Goal: Task Accomplishment & Management: Use online tool/utility

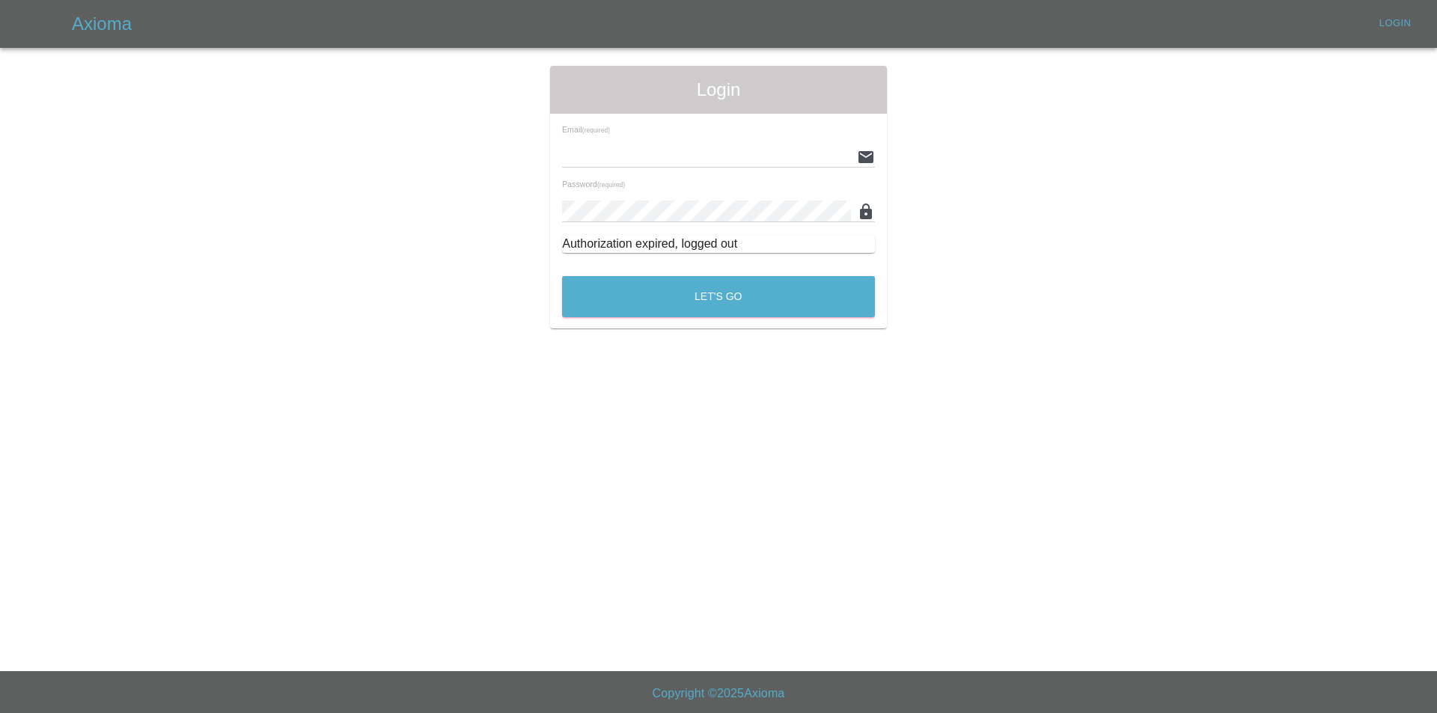
type input "tuncayhuseynov@gmail.com"
click at [624, 319] on div "Let's Go" at bounding box center [718, 293] width 314 height 56
click at [623, 306] on button "Let's Go" at bounding box center [718, 296] width 313 height 41
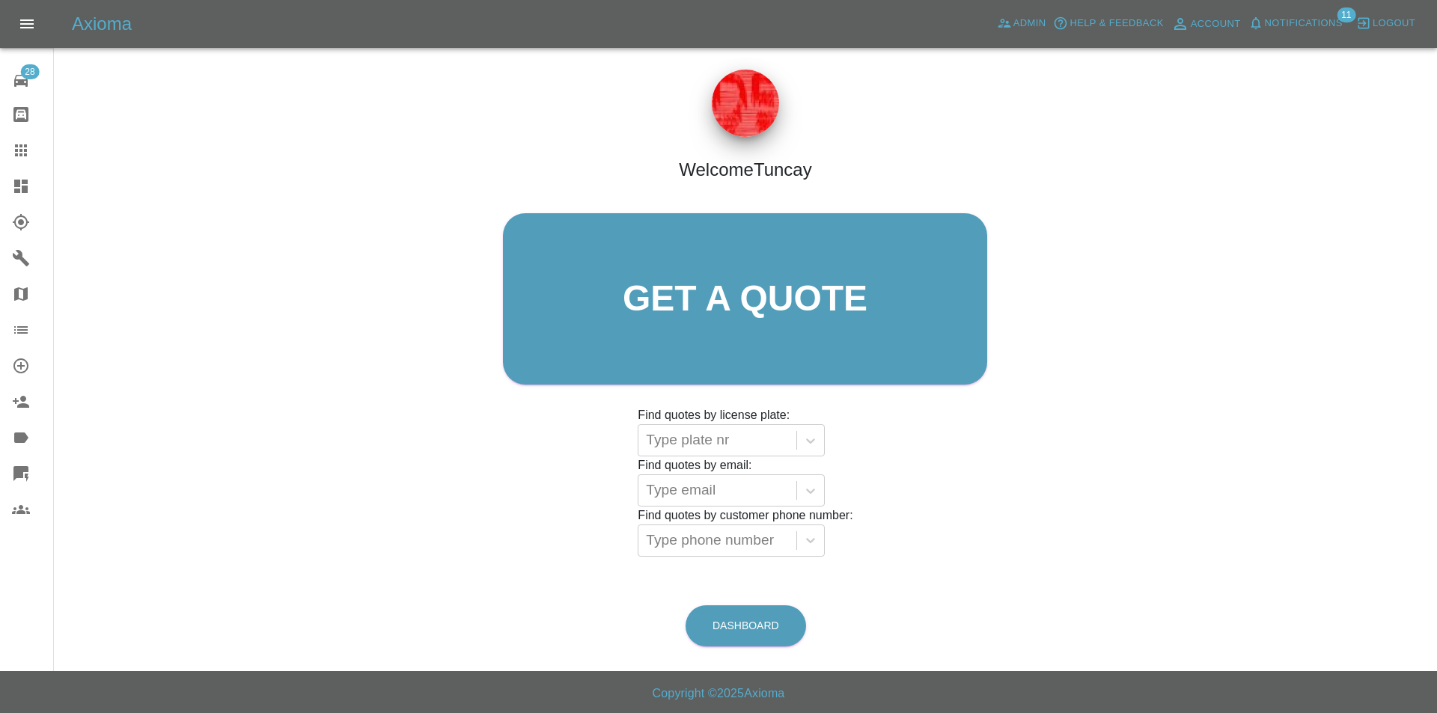
click at [9, 466] on link "Quick Quote" at bounding box center [26, 474] width 53 height 36
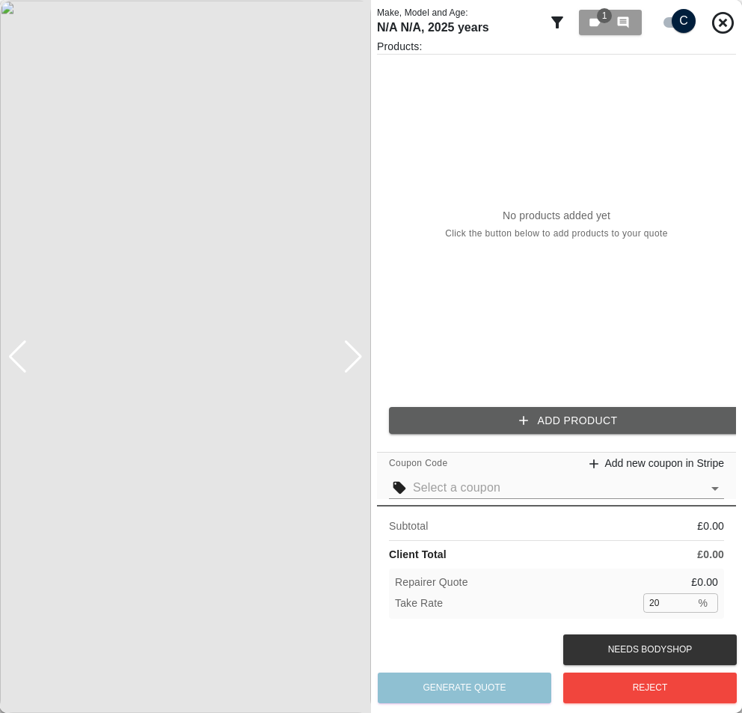
click at [685, 144] on div "No products added yet Click the button below to add products to your quote" at bounding box center [556, 225] width 359 height 340
click at [579, 308] on div "No products added yet Click the button below to add products to your quote" at bounding box center [556, 225] width 359 height 340
click at [609, 23] on div "1 0" at bounding box center [610, 22] width 45 height 13
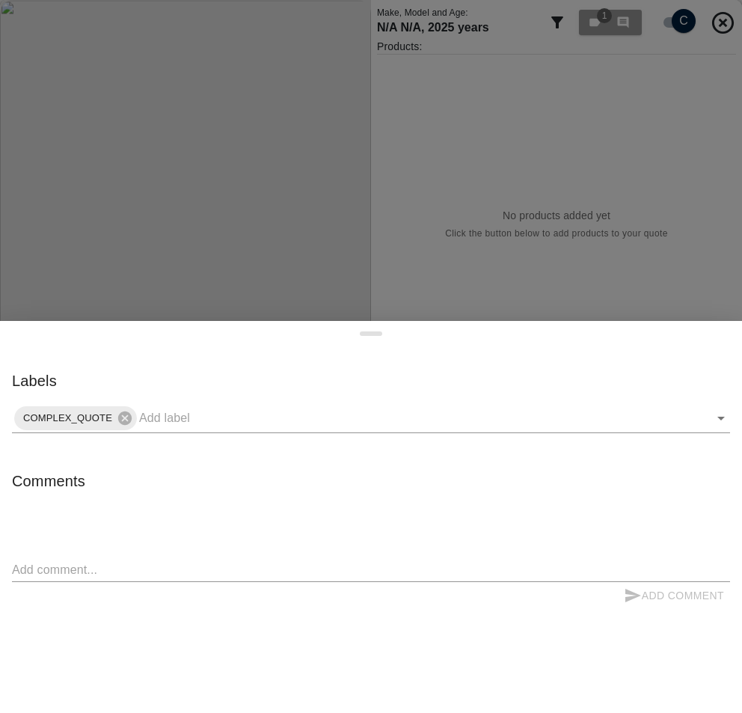
click at [144, 554] on div "Comments x Add Comment" at bounding box center [371, 569] width 718 height 201
click at [141, 565] on textarea at bounding box center [371, 569] width 718 height 17
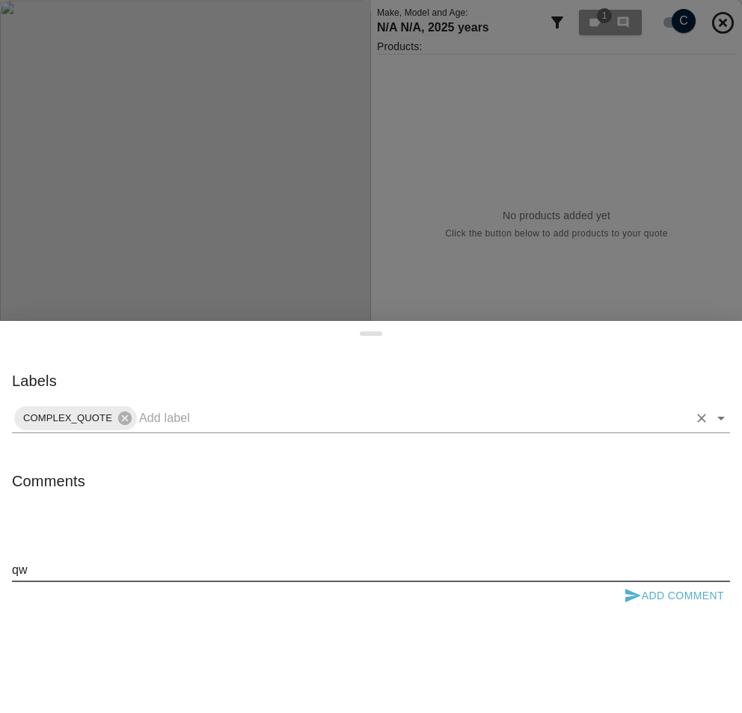
type textarea "qw"
click at [191, 418] on input "text" at bounding box center [413, 417] width 549 height 23
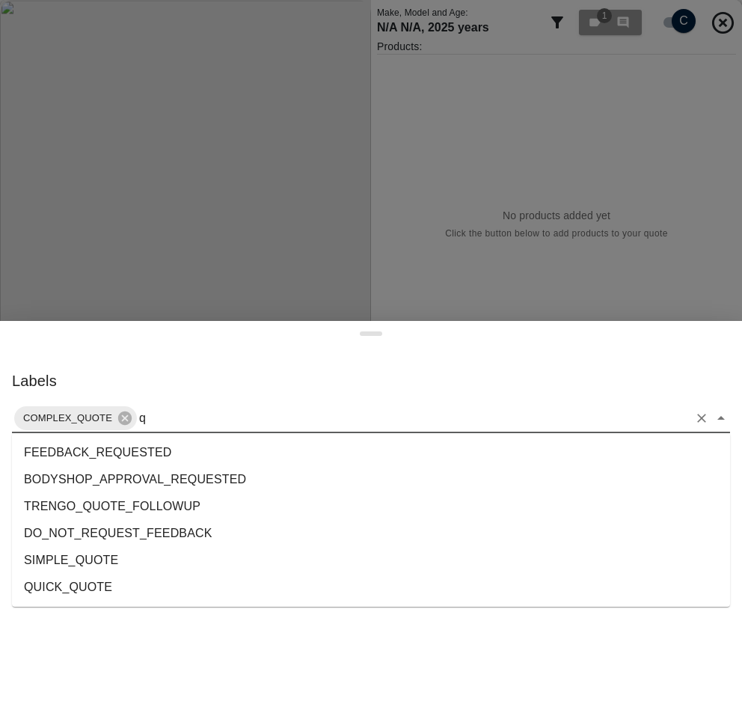
type input "q"
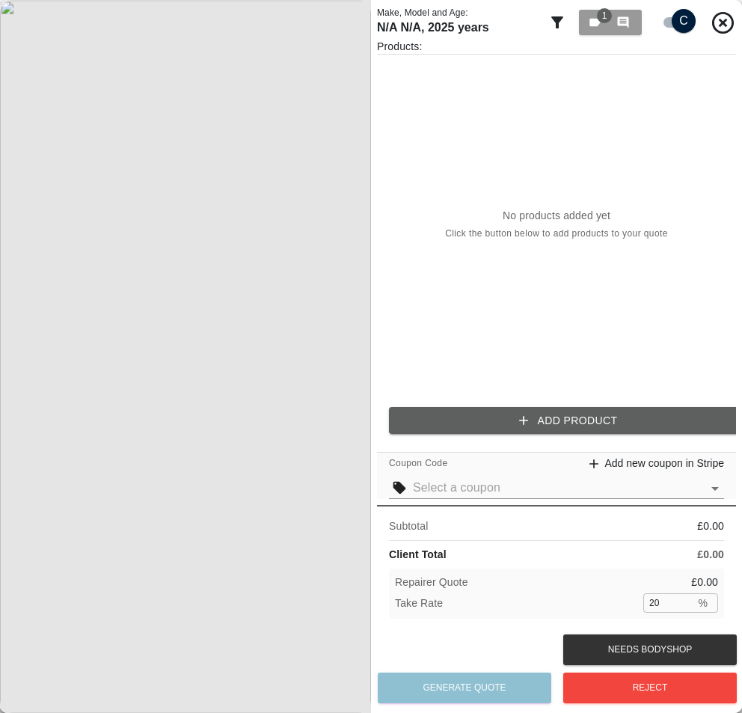
click at [614, 308] on div "No products added yet Click the button below to add products to your quote" at bounding box center [556, 225] width 359 height 340
click at [603, 149] on div "No products added yet Click the button below to add products to your quote" at bounding box center [556, 225] width 359 height 340
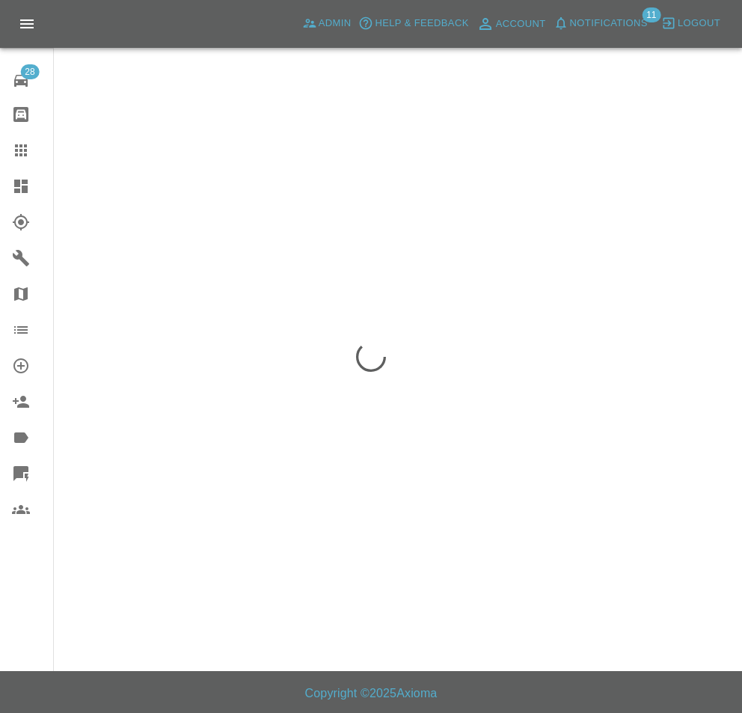
click at [619, 202] on div at bounding box center [371, 356] width 742 height 713
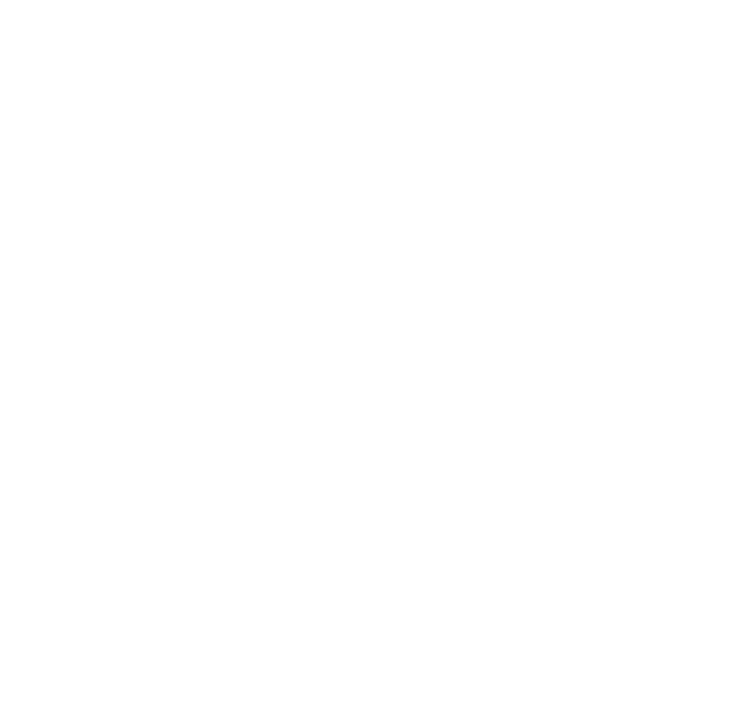
click at [546, 0] on html at bounding box center [371, 0] width 742 height 0
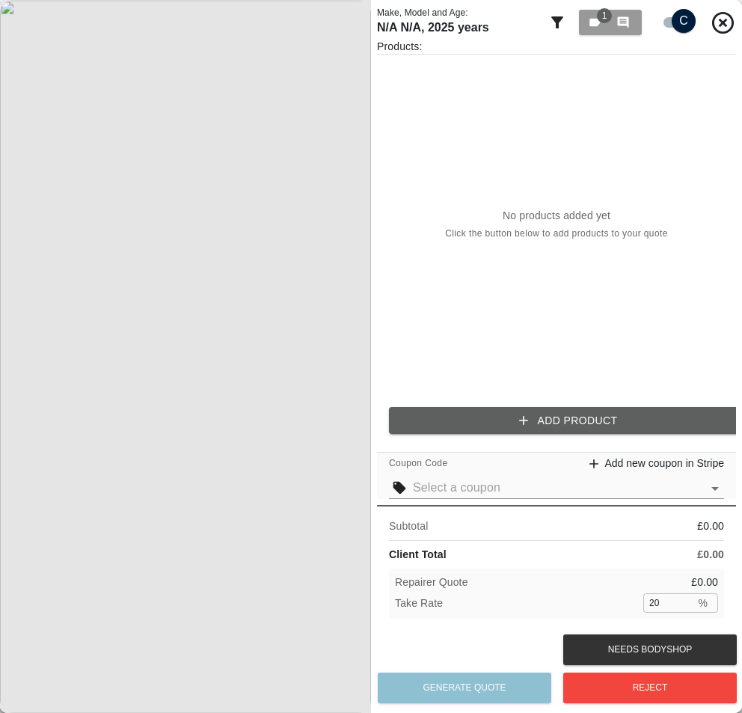
click at [527, 486] on input "text" at bounding box center [557, 487] width 289 height 21
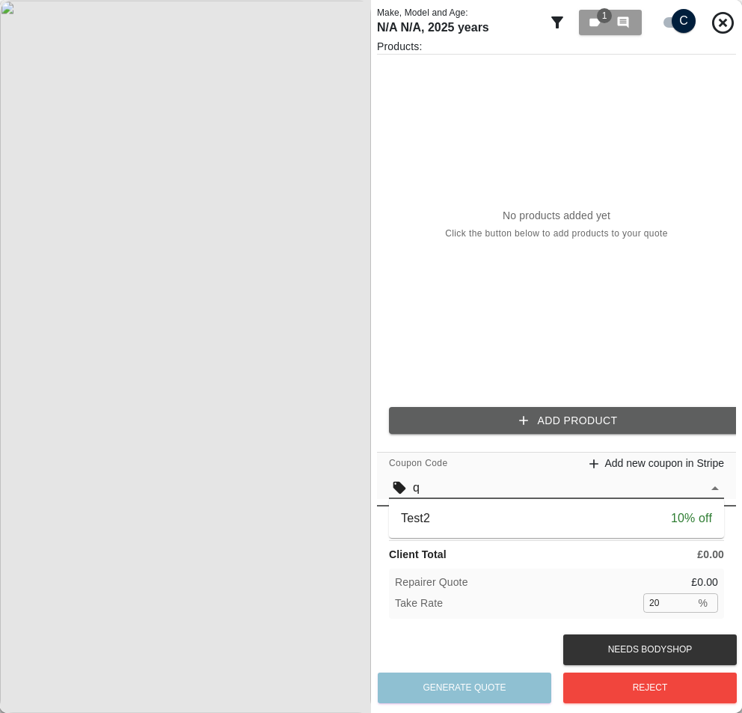
type input "q"
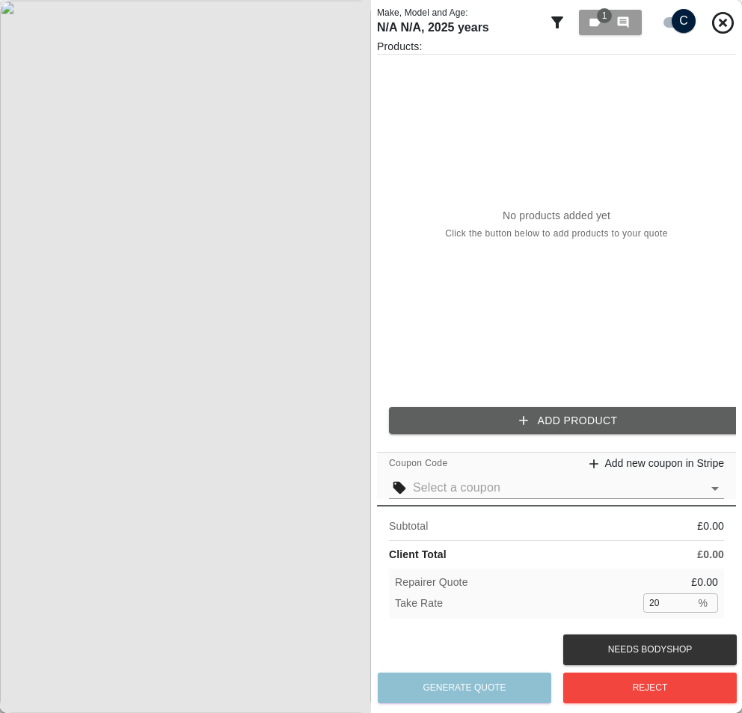
click at [488, 489] on input "text" at bounding box center [557, 487] width 289 height 21
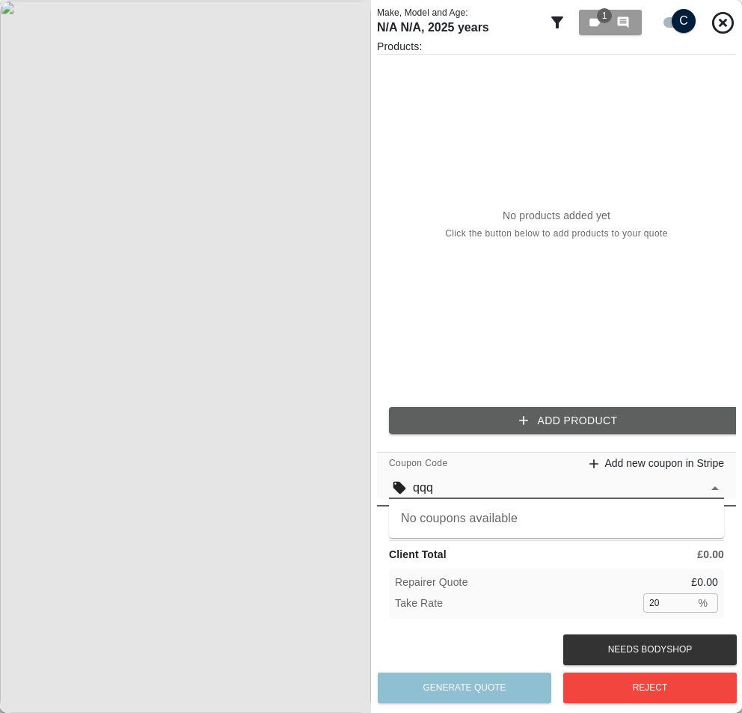
type input "qqq"
click at [622, 36] on div "1 0" at bounding box center [610, 22] width 64 height 33
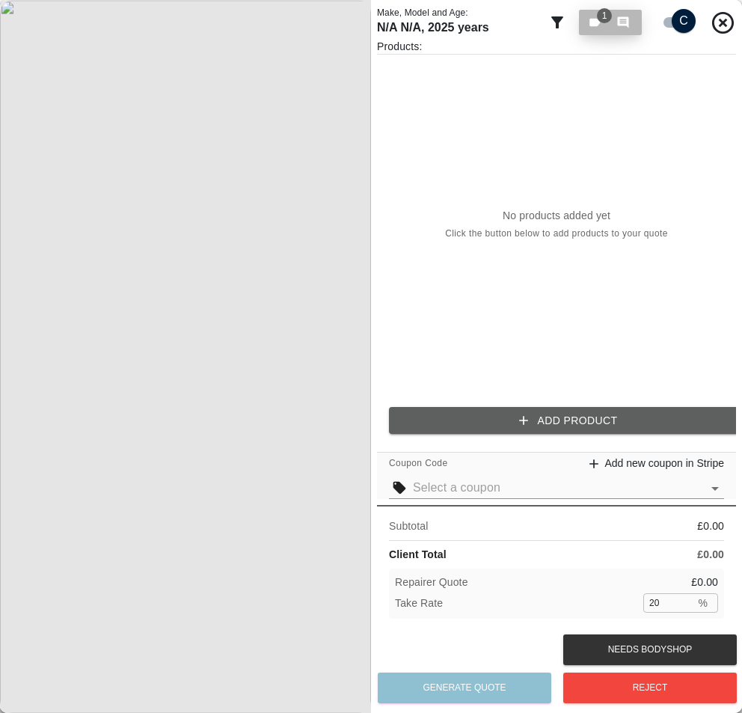
click at [620, 29] on button "1 0" at bounding box center [610, 22] width 63 height 25
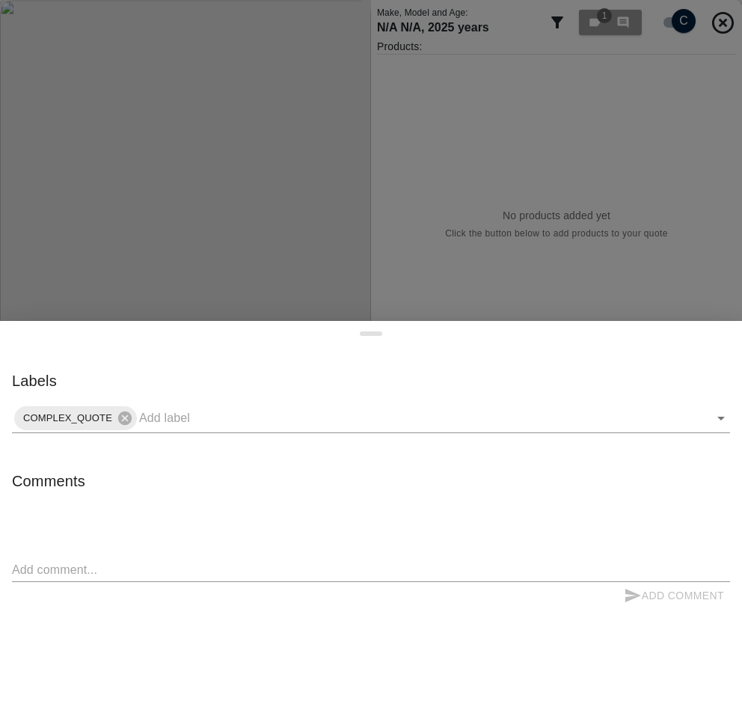
click at [290, 379] on div "Labels COMPLEX_QUOTE" at bounding box center [371, 401] width 718 height 64
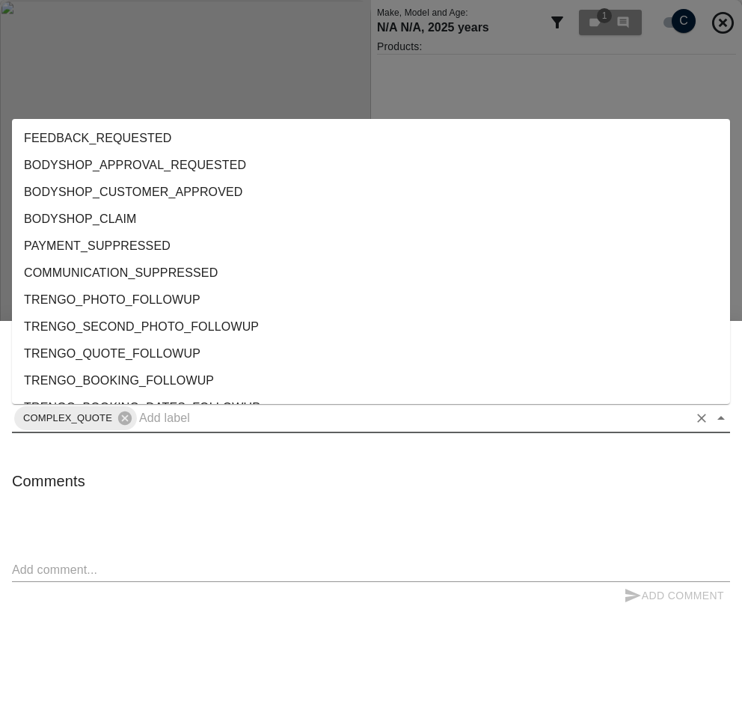
click at [269, 429] on input "text" at bounding box center [413, 417] width 549 height 23
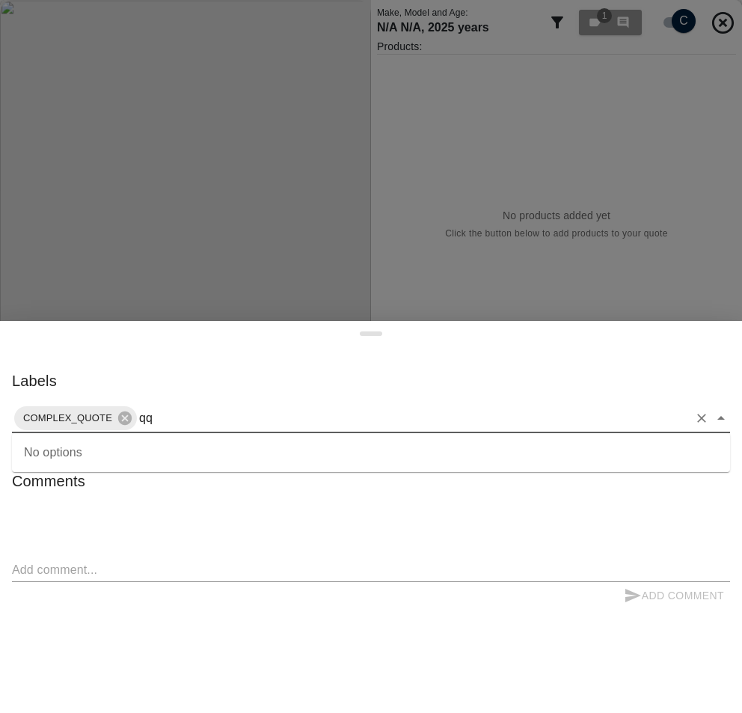
type input "q"
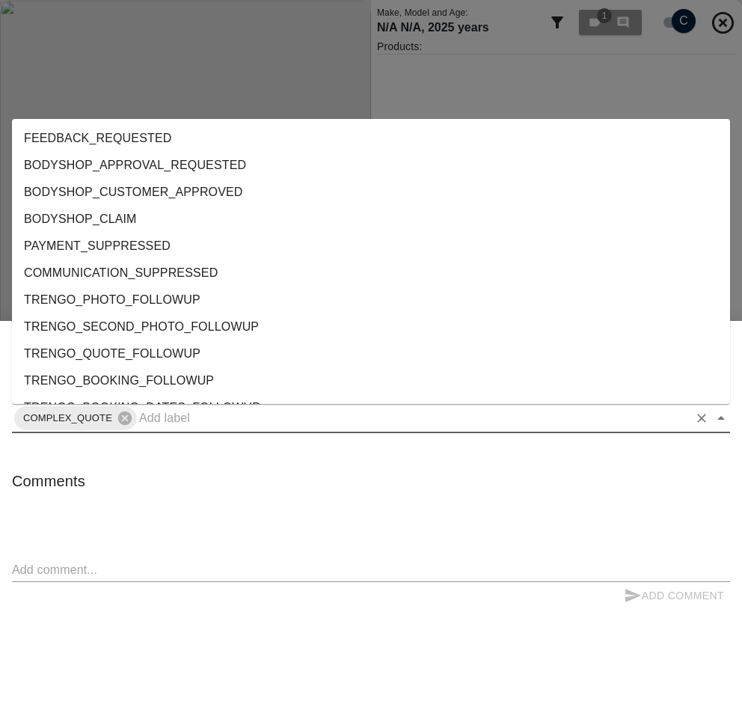
click at [153, 545] on div "Comments x Add Comment" at bounding box center [371, 569] width 718 height 201
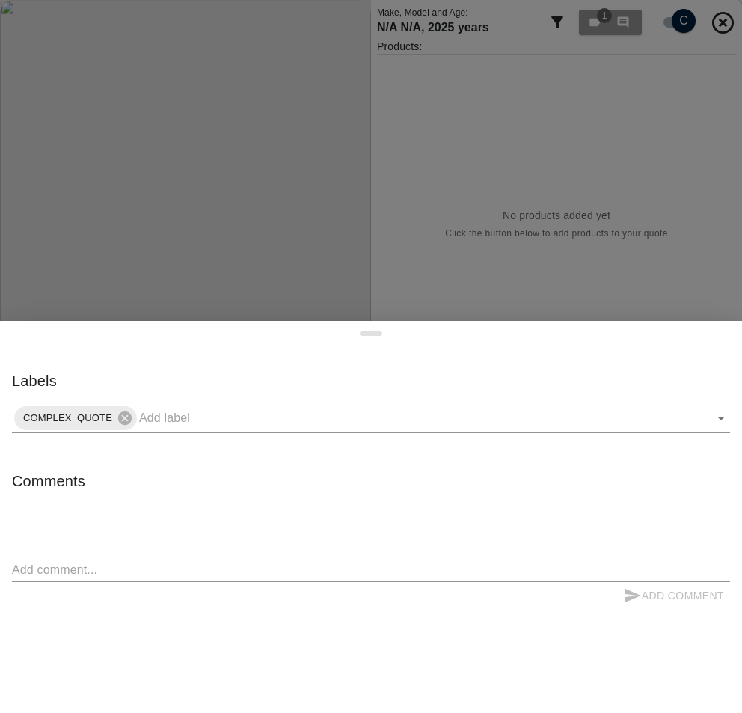
click at [152, 562] on textarea at bounding box center [371, 569] width 718 height 17
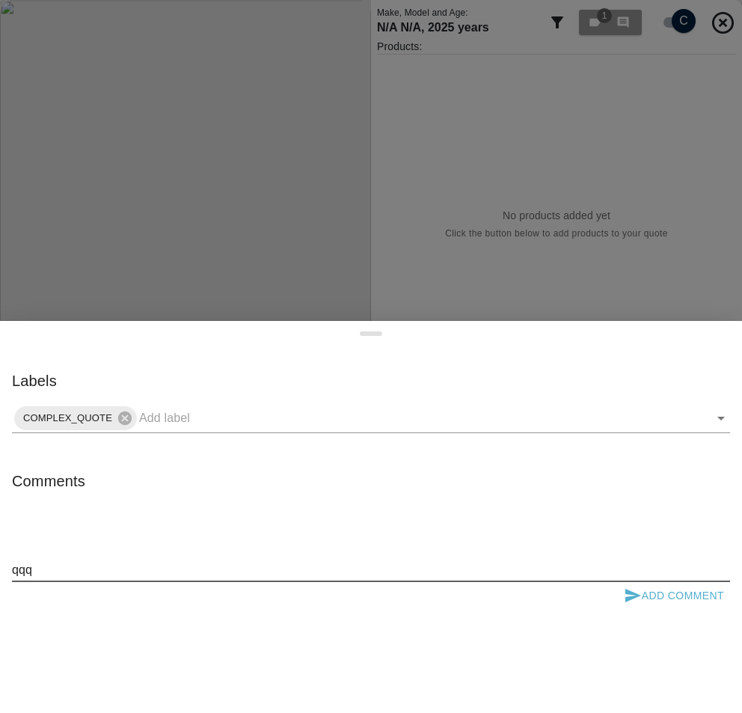
type textarea "qqq"
click at [394, 263] on div at bounding box center [371, 356] width 742 height 713
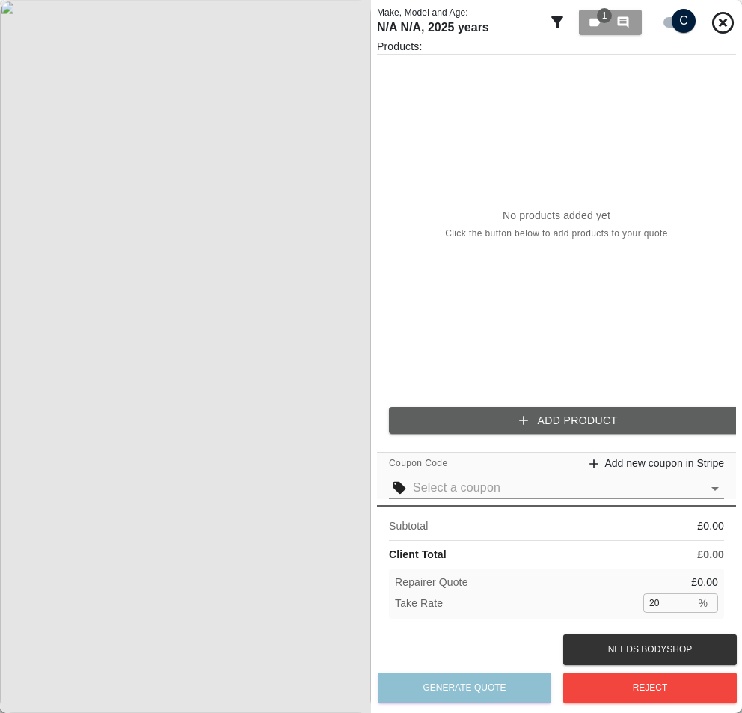
click at [548, 23] on div "Make, Model and Age: N/A N/A , 2025 years 1 0" at bounding box center [556, 22] width 359 height 33
click at [551, 22] on icon at bounding box center [557, 22] width 18 height 18
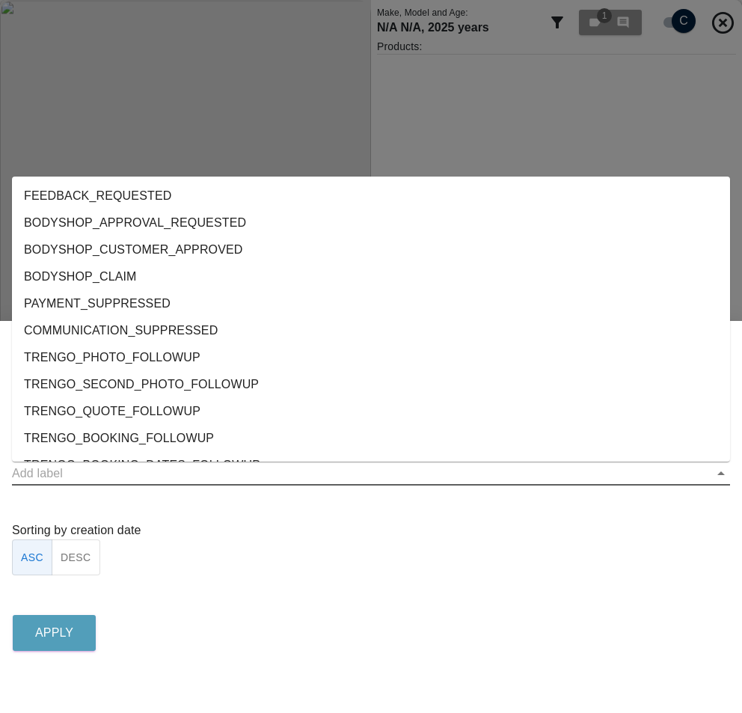
click at [139, 474] on input "text" at bounding box center [360, 473] width 696 height 23
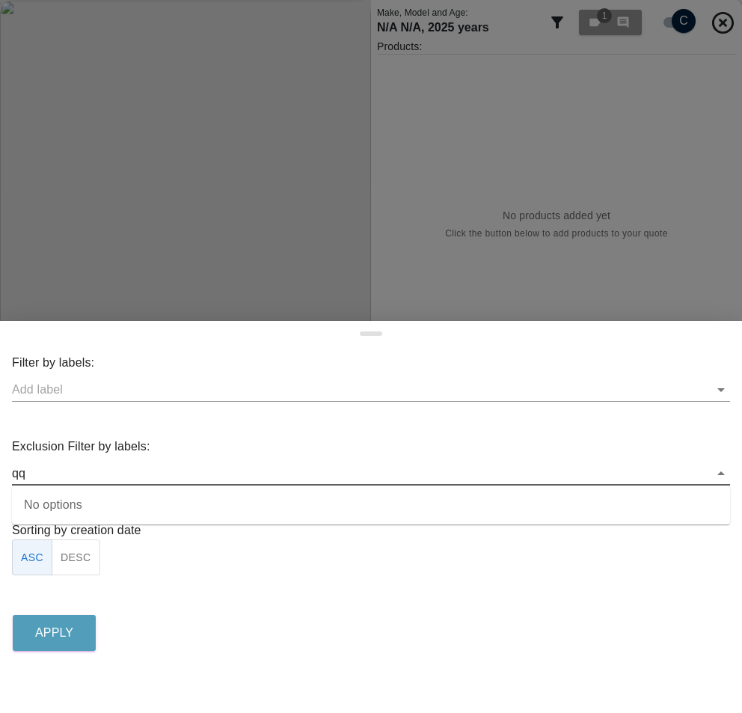
type input "qqq"
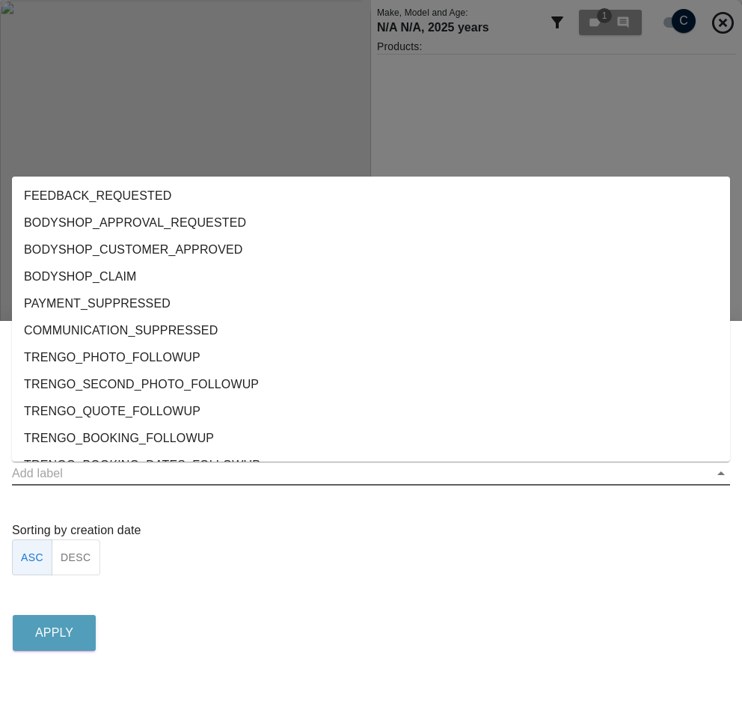
click at [276, 552] on div "Sorting by creation date ASC DESC" at bounding box center [371, 549] width 718 height 55
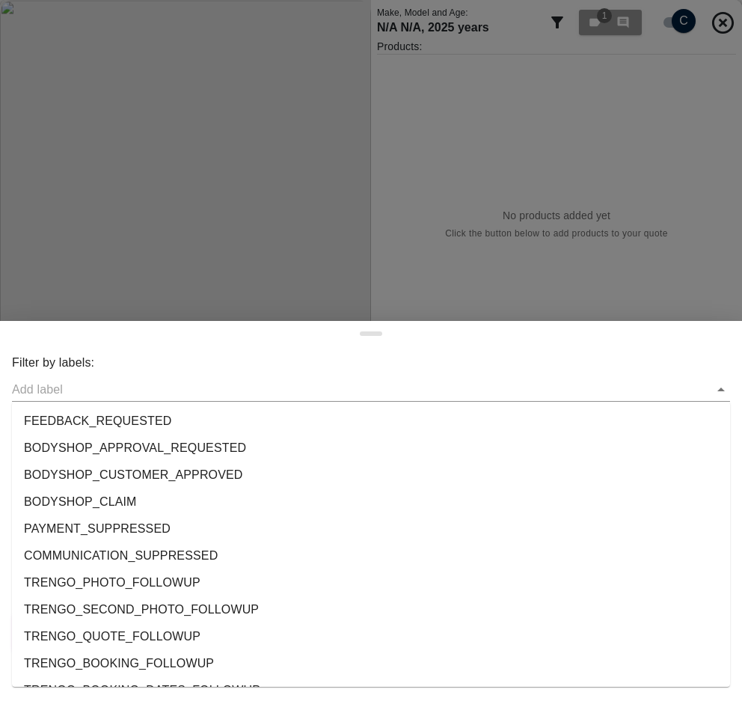
click at [195, 401] on div at bounding box center [371, 390] width 718 height 24
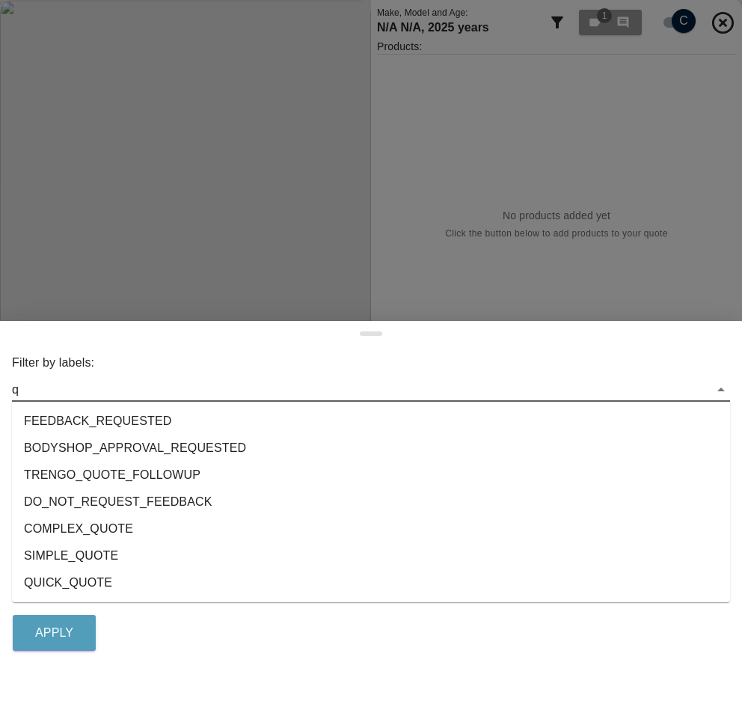
type input "qq"
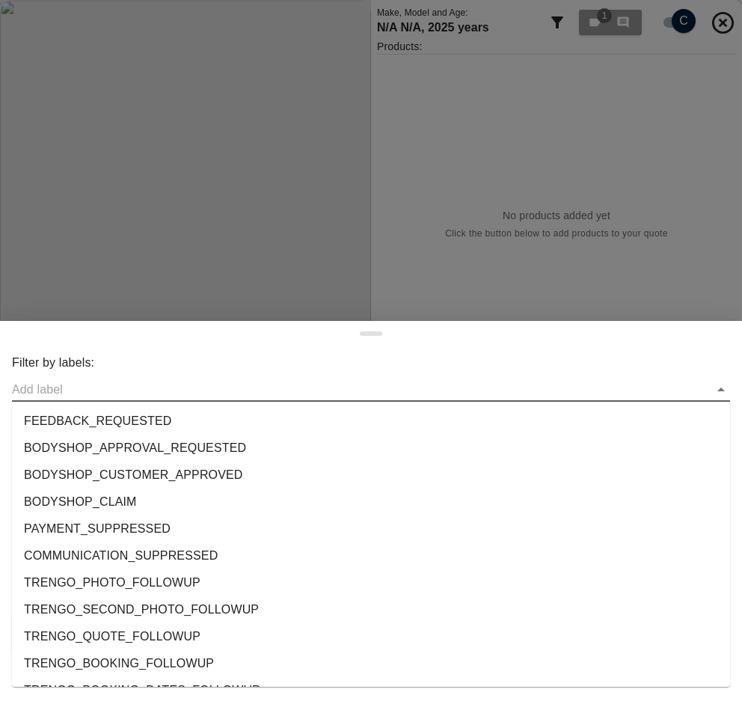
click at [214, 357] on div "Filter by labels:" at bounding box center [371, 378] width 718 height 48
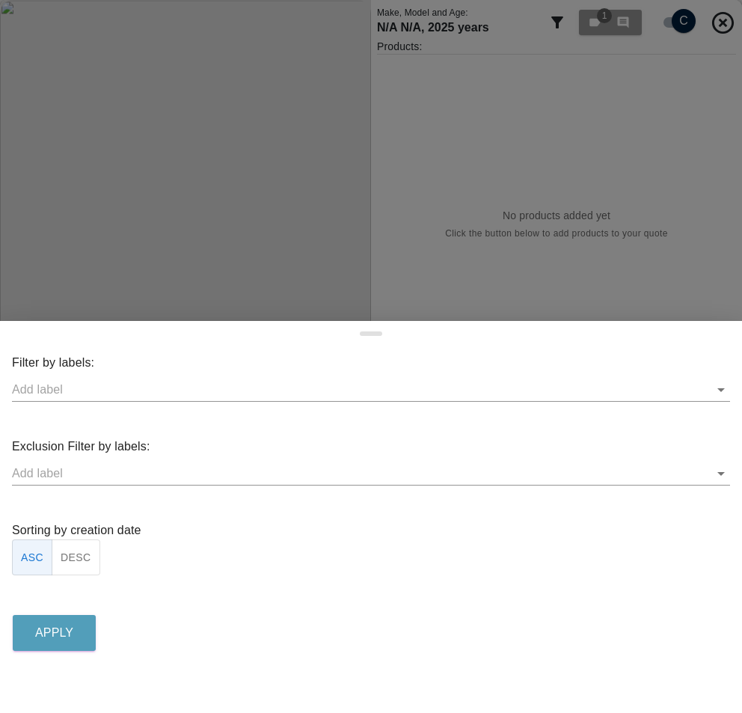
click at [344, 249] on div at bounding box center [371, 356] width 742 height 713
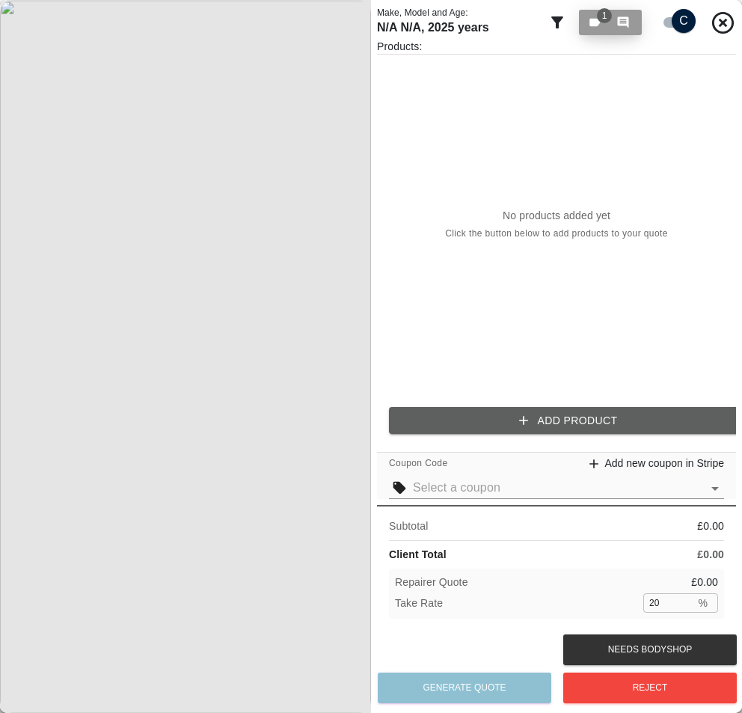
click at [622, 23] on icon "button" at bounding box center [623, 22] width 13 height 13
click at [623, 21] on icon "button" at bounding box center [623, 22] width 13 height 13
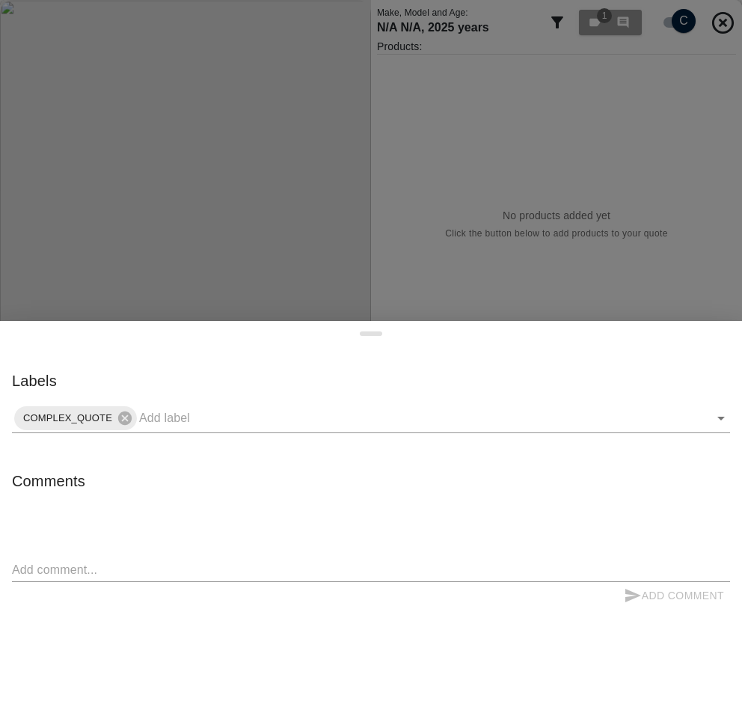
click at [156, 568] on textarea at bounding box center [371, 569] width 718 height 17
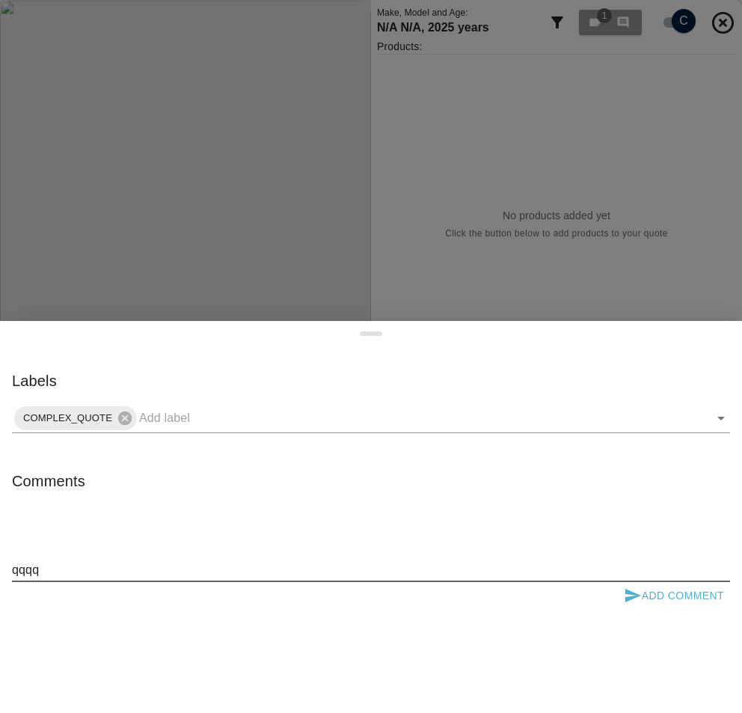
type textarea "qqqqq"
click at [171, 530] on div "Comments x Add Comment" at bounding box center [371, 569] width 718 height 201
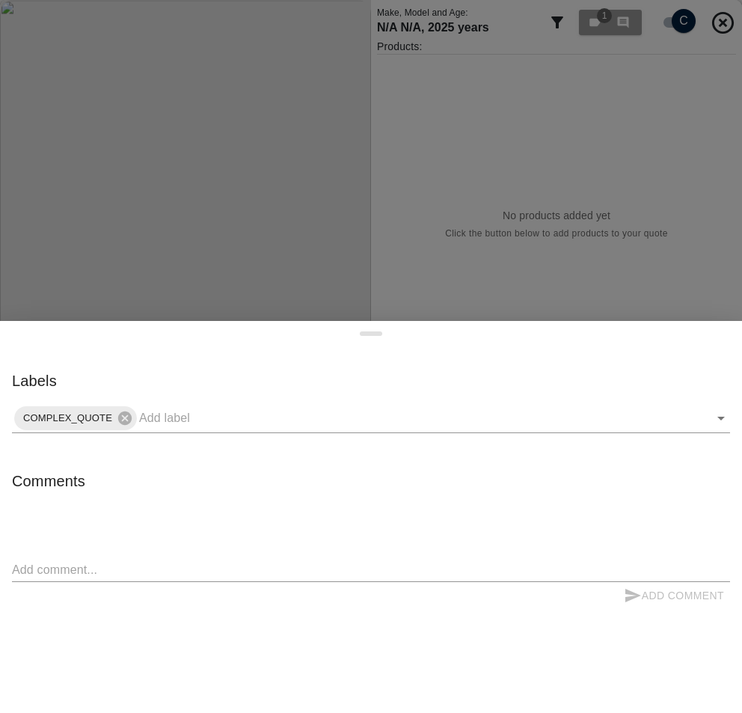
click at [147, 572] on textarea at bounding box center [371, 569] width 718 height 17
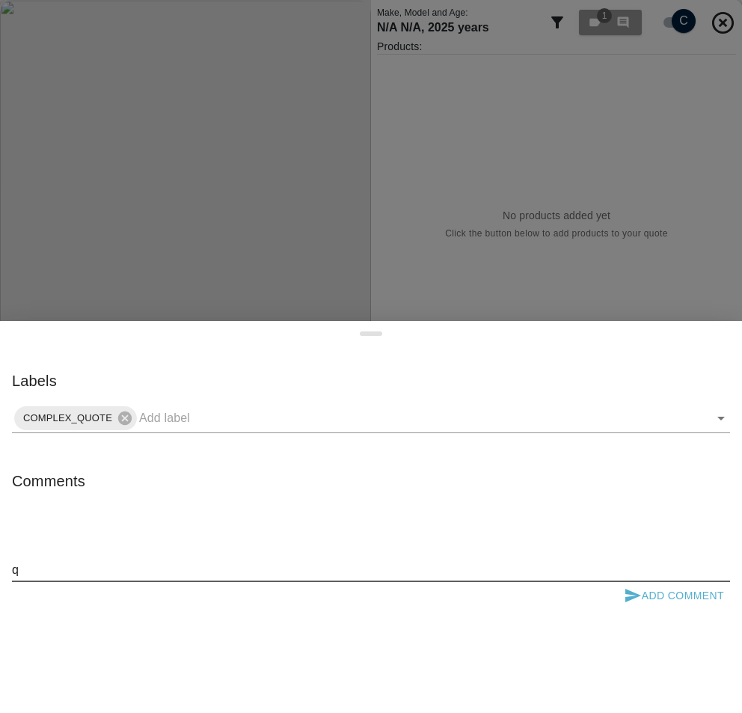
type textarea "qq"
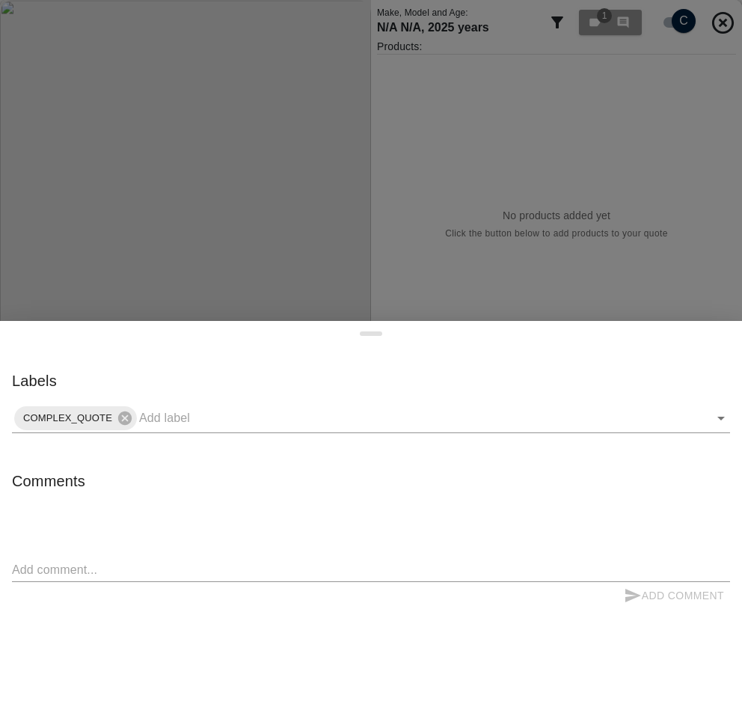
click at [159, 528] on div "Comments x Add Comment" at bounding box center [371, 569] width 718 height 201
click at [220, 434] on div "Labels COMPLEX_QUOTE Comments x Add Comment" at bounding box center [371, 519] width 742 height 301
click at [221, 426] on input "text" at bounding box center [413, 417] width 549 height 23
type input "qqqq"
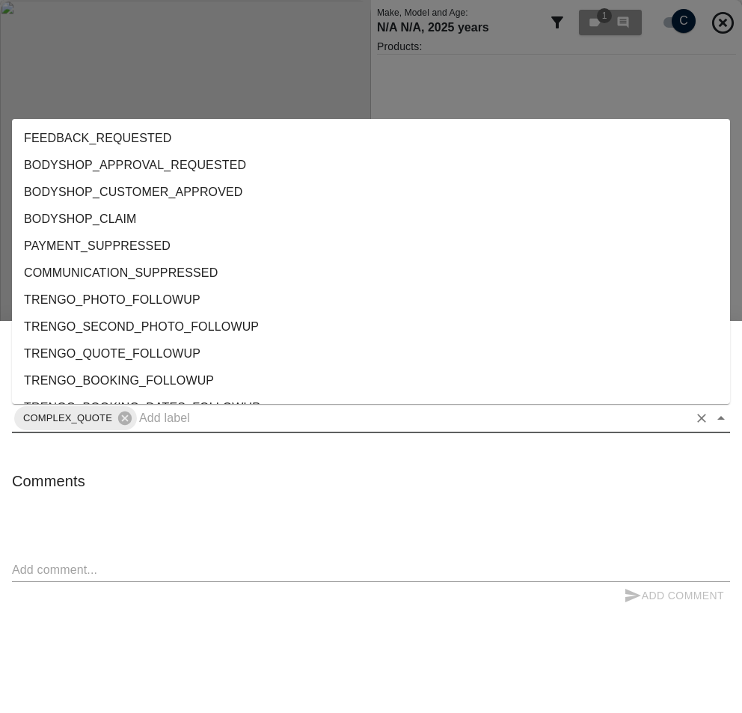
click at [375, 210] on li "BODYSHOP_CLAIM" at bounding box center [371, 219] width 718 height 27
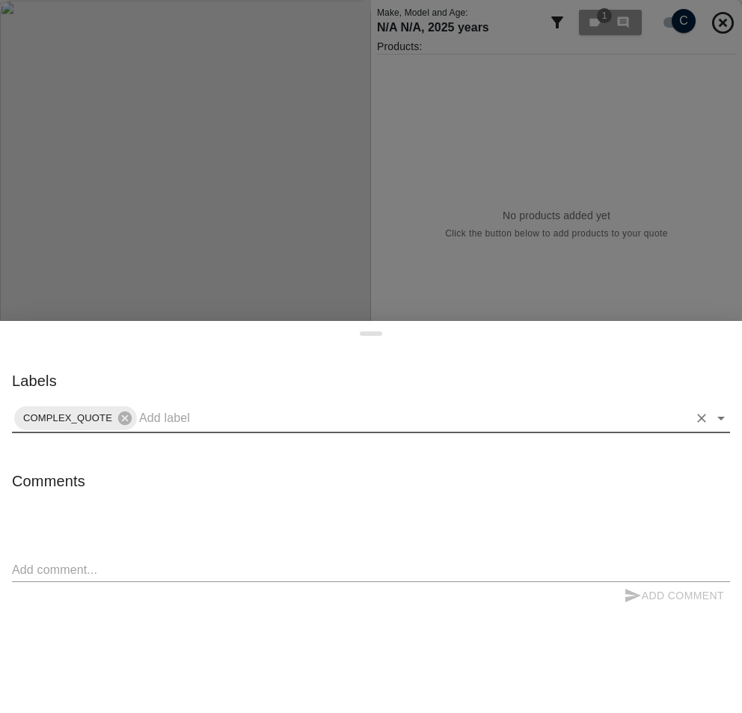
click at [375, 210] on div at bounding box center [371, 356] width 742 height 713
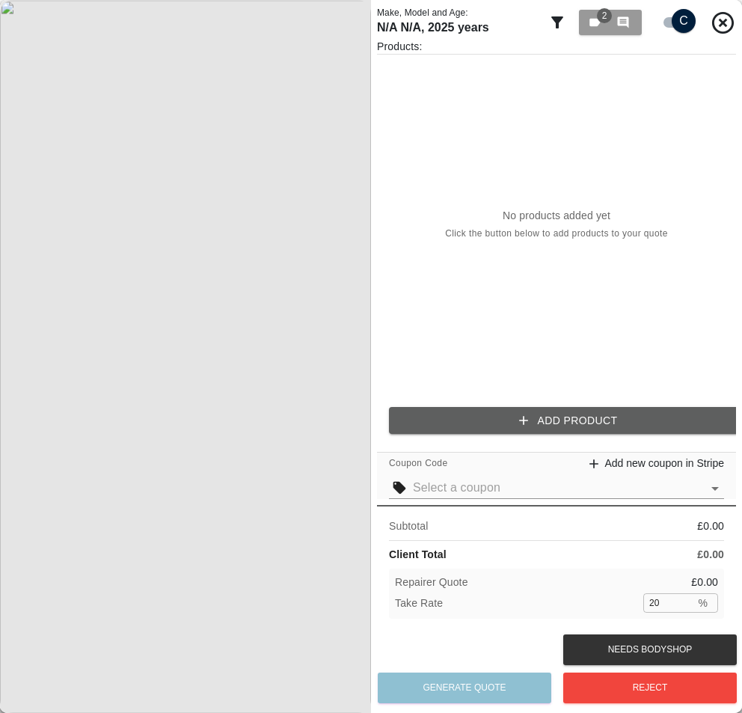
click at [486, 361] on div "No products added yet Click the button below to add products to your quote" at bounding box center [556, 225] width 359 height 340
click at [596, 34] on button "2 0" at bounding box center [610, 22] width 63 height 25
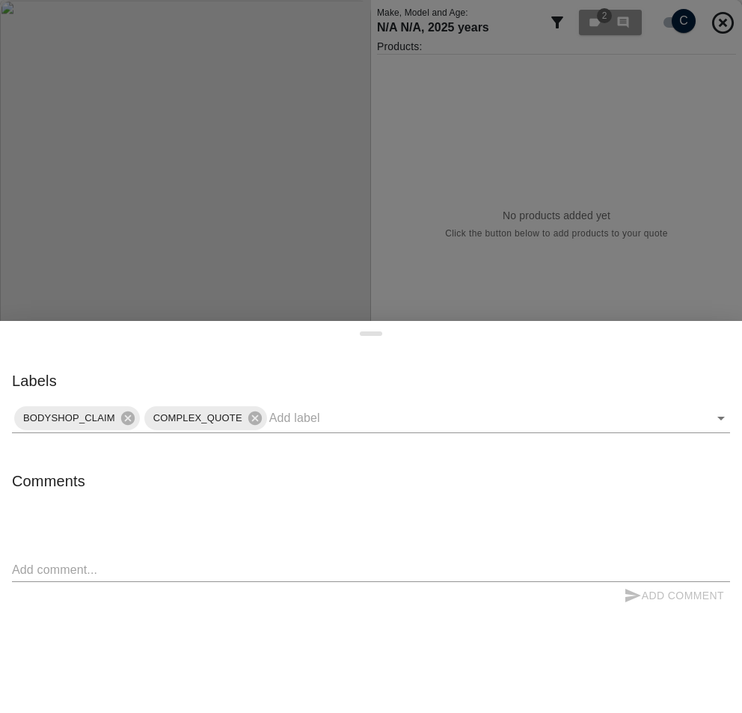
click at [533, 164] on div at bounding box center [371, 356] width 742 height 713
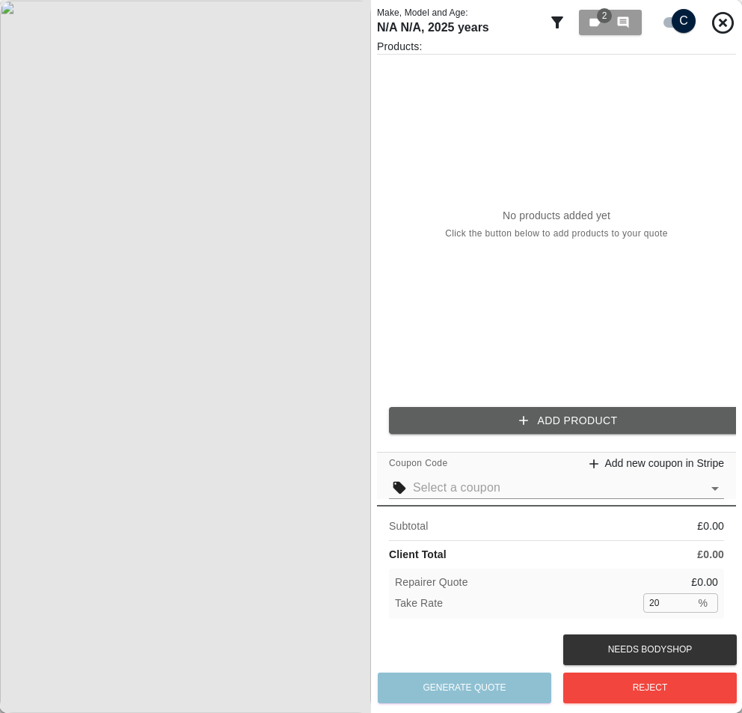
click at [552, 31] on icon at bounding box center [557, 22] width 18 height 18
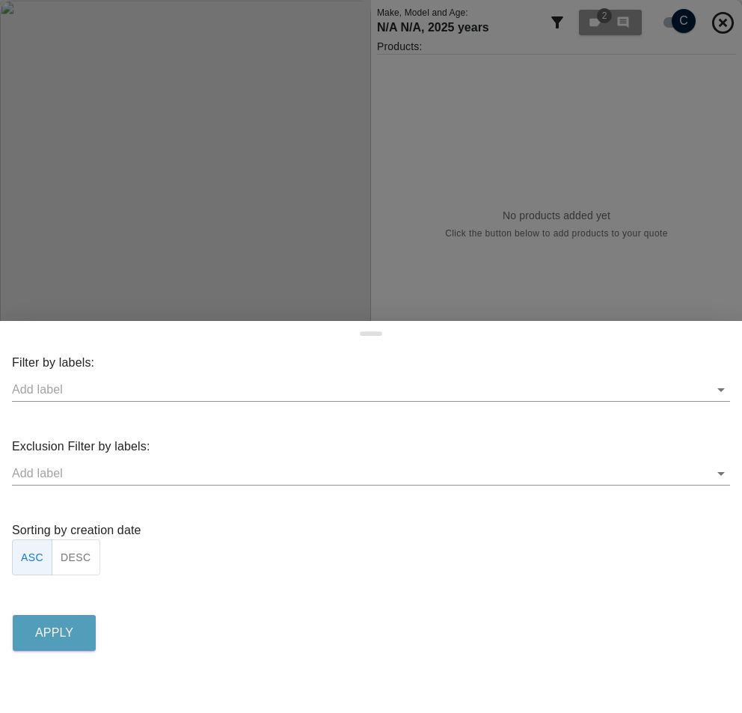
click at [507, 215] on div at bounding box center [371, 356] width 742 height 713
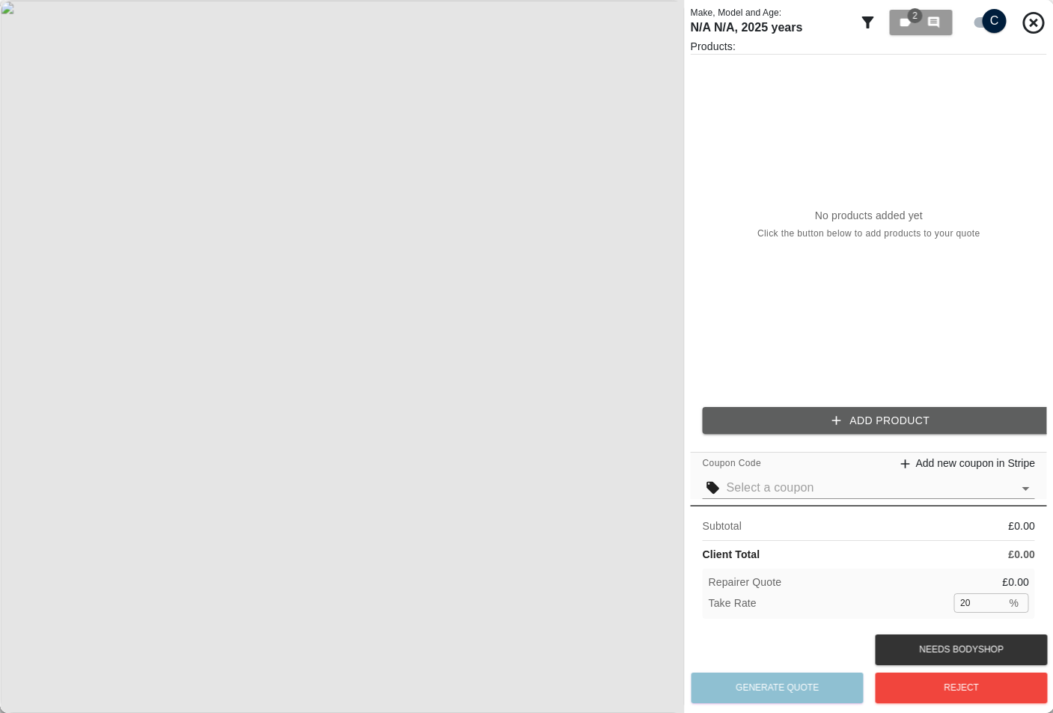
click at [742, 285] on div "No products added yet Click the button below to add products to your quote" at bounding box center [869, 225] width 356 height 340
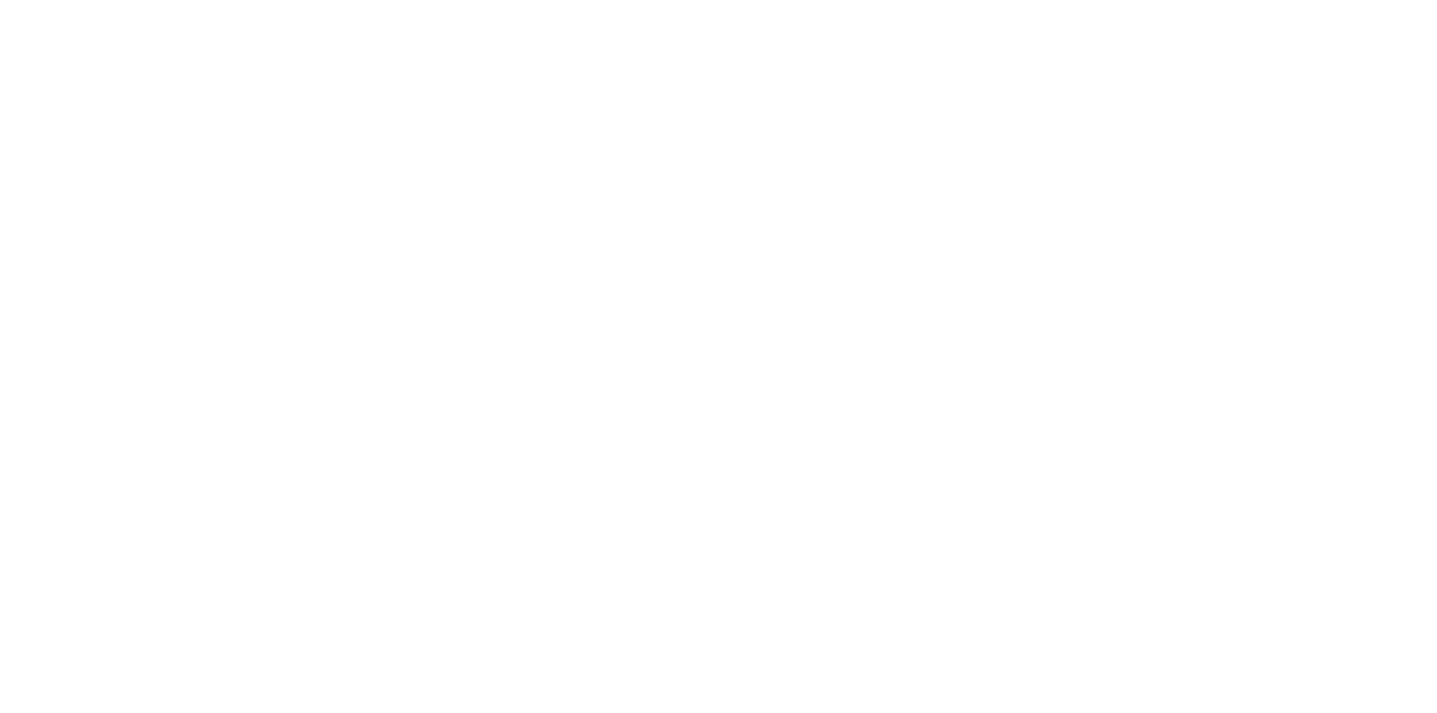
drag, startPoint x: 1423, startPoint y: 9, endPoint x: 1396, endPoint y: 22, distance: 29.8
click at [1052, 0] on html at bounding box center [718, 0] width 1437 height 0
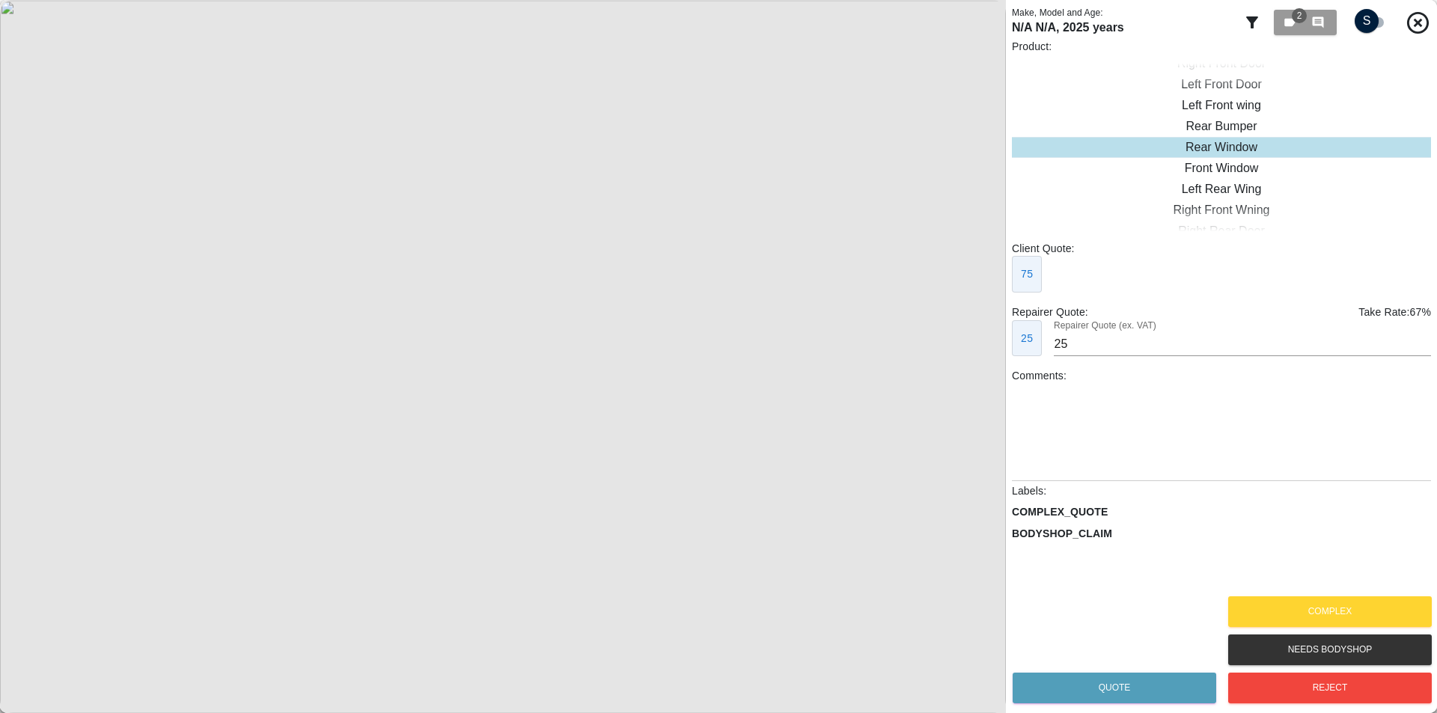
checkbox input "true"
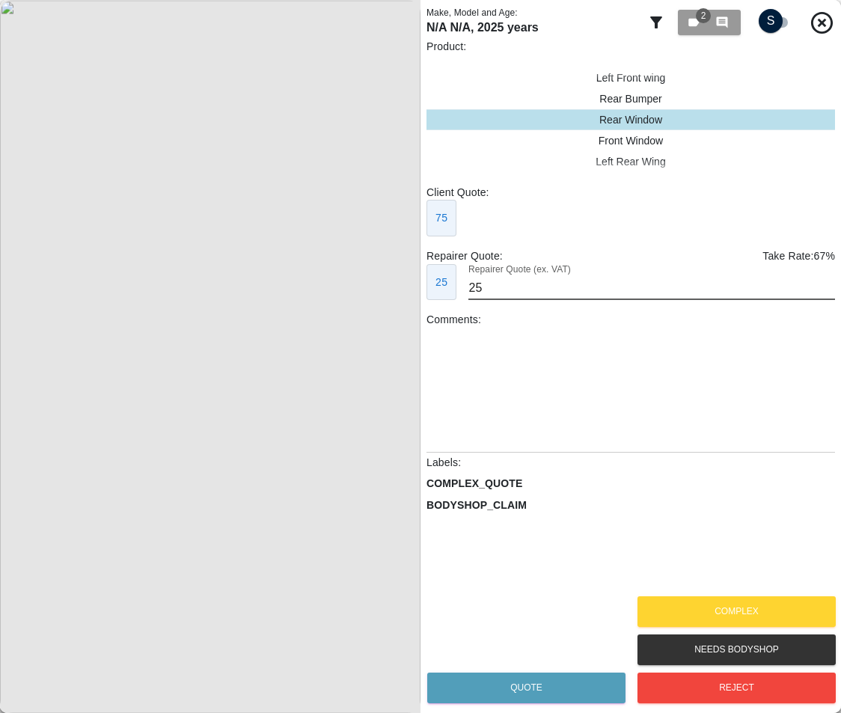
click at [649, 289] on input "25" at bounding box center [651, 288] width 367 height 24
click at [705, 348] on div at bounding box center [630, 391] width 409 height 116
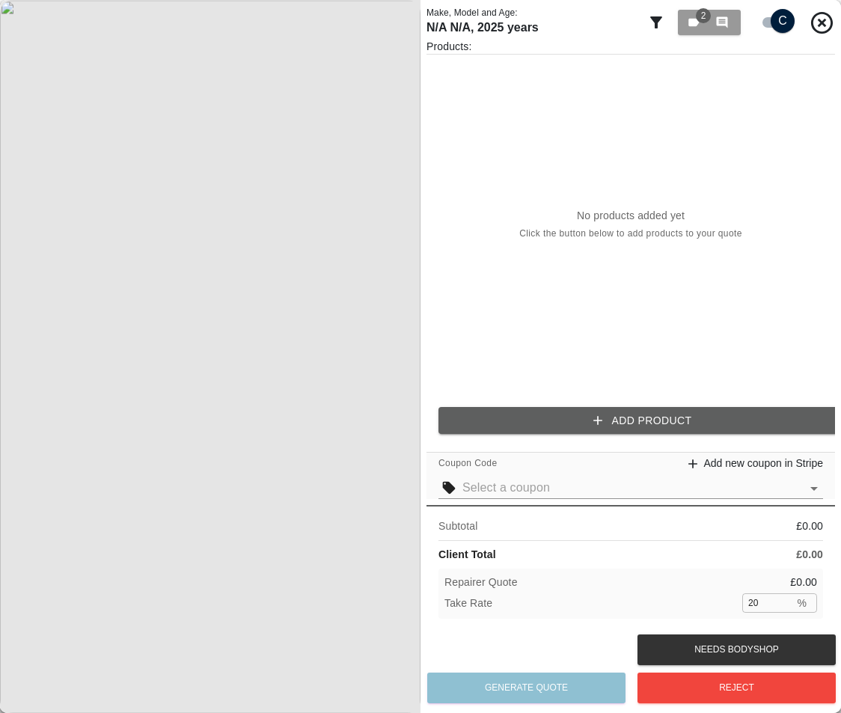
click at [727, 319] on div "No products added yet Click the button below to add products to your quote" at bounding box center [630, 225] width 409 height 340
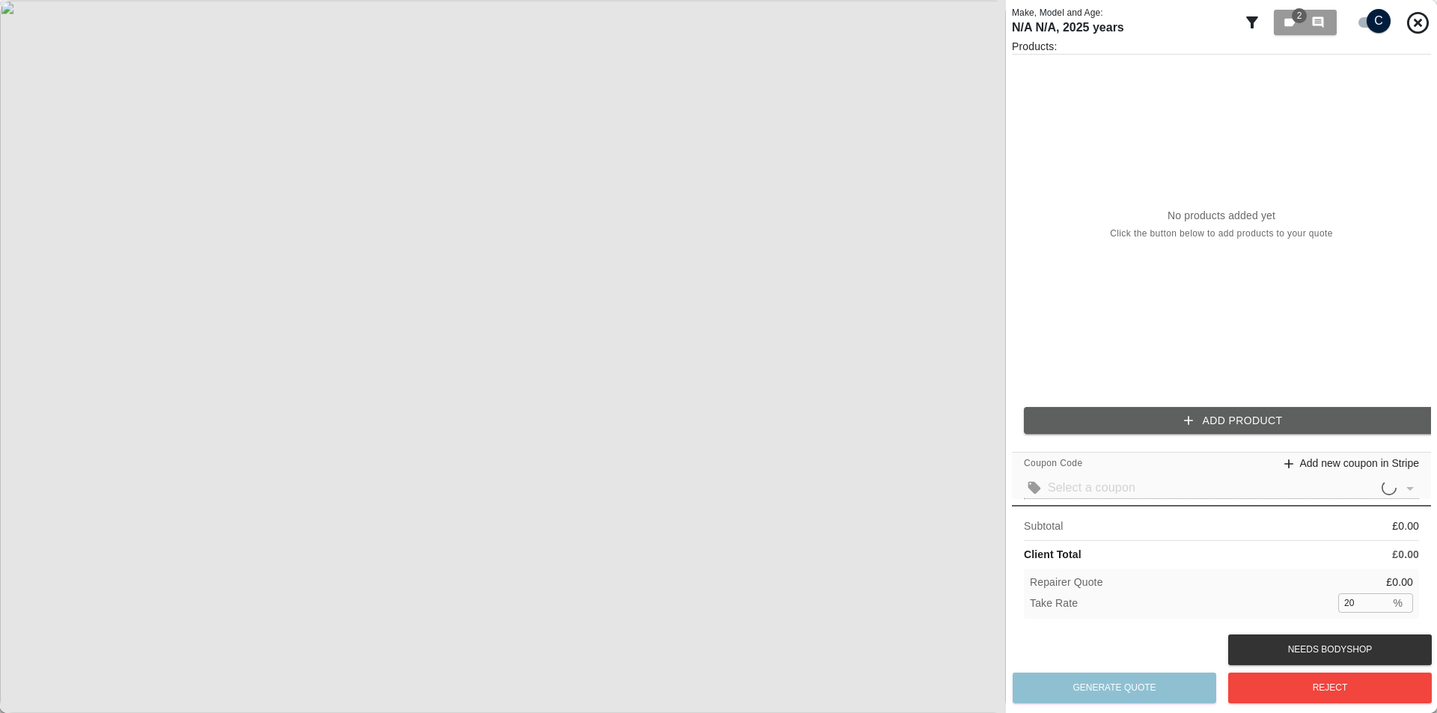
checkbox input "true"
click at [1194, 495] on input "text" at bounding box center [1222, 487] width 349 height 21
click at [1004, 486] on img at bounding box center [503, 356] width 1006 height 713
click at [959, 465] on img at bounding box center [503, 356] width 1006 height 713
click at [655, 424] on img at bounding box center [503, 356] width 1006 height 713
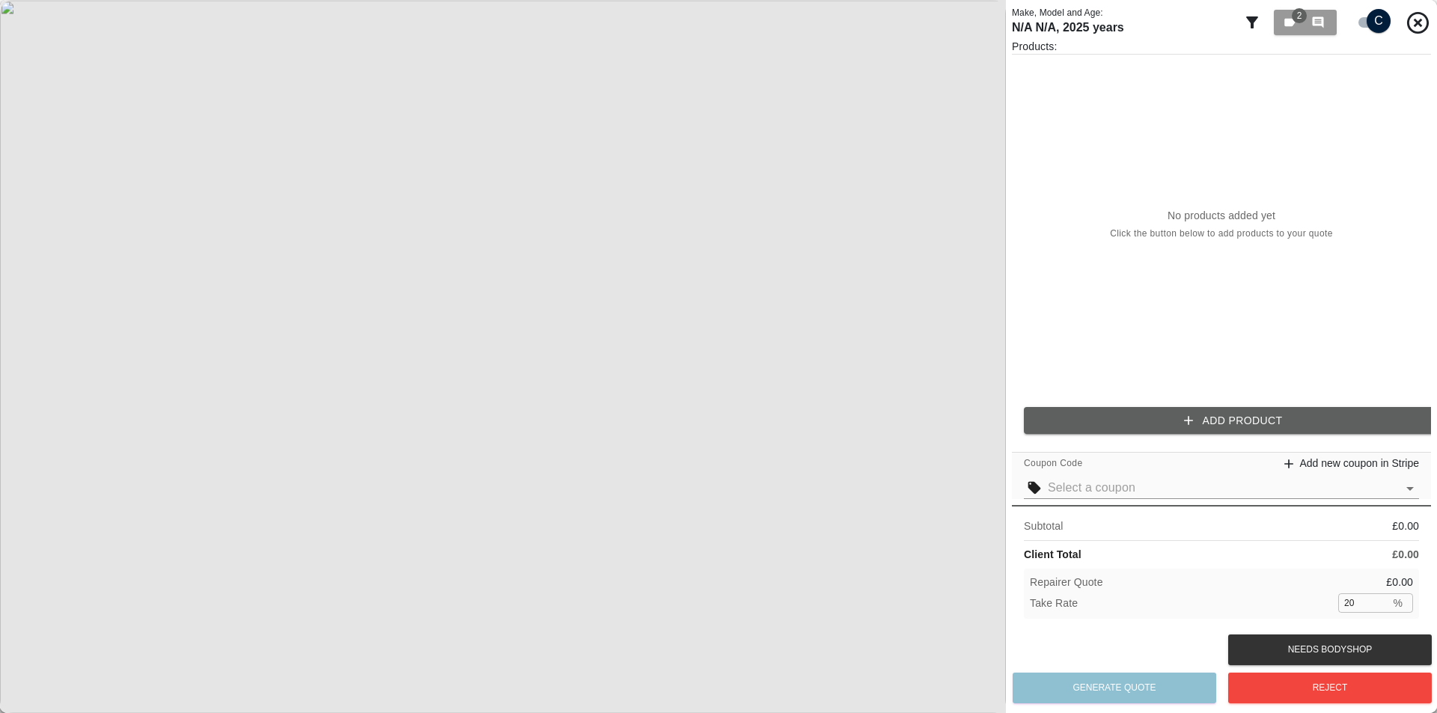
click at [480, 394] on img at bounding box center [503, 356] width 1006 height 713
click at [480, 394] on img at bounding box center [570, 243] width 3017 height 2139
